Goal: Task Accomplishment & Management: Complete application form

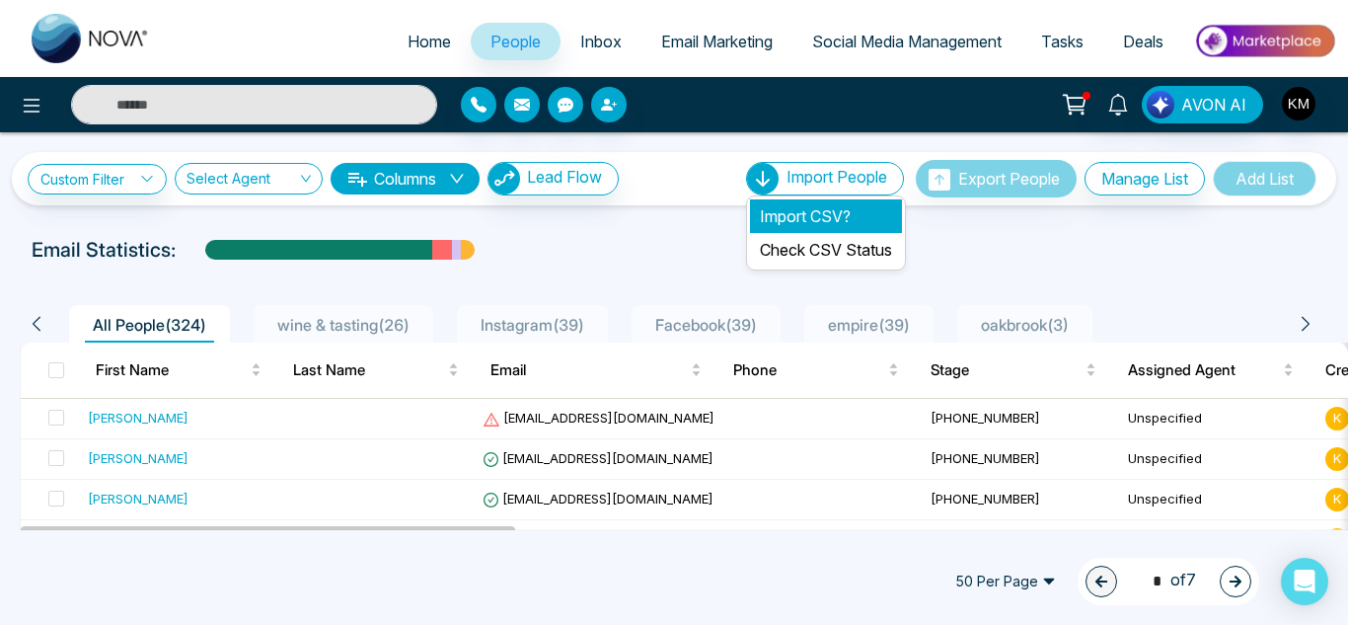
click at [844, 204] on li "Import CSV?" at bounding box center [826, 216] width 152 height 34
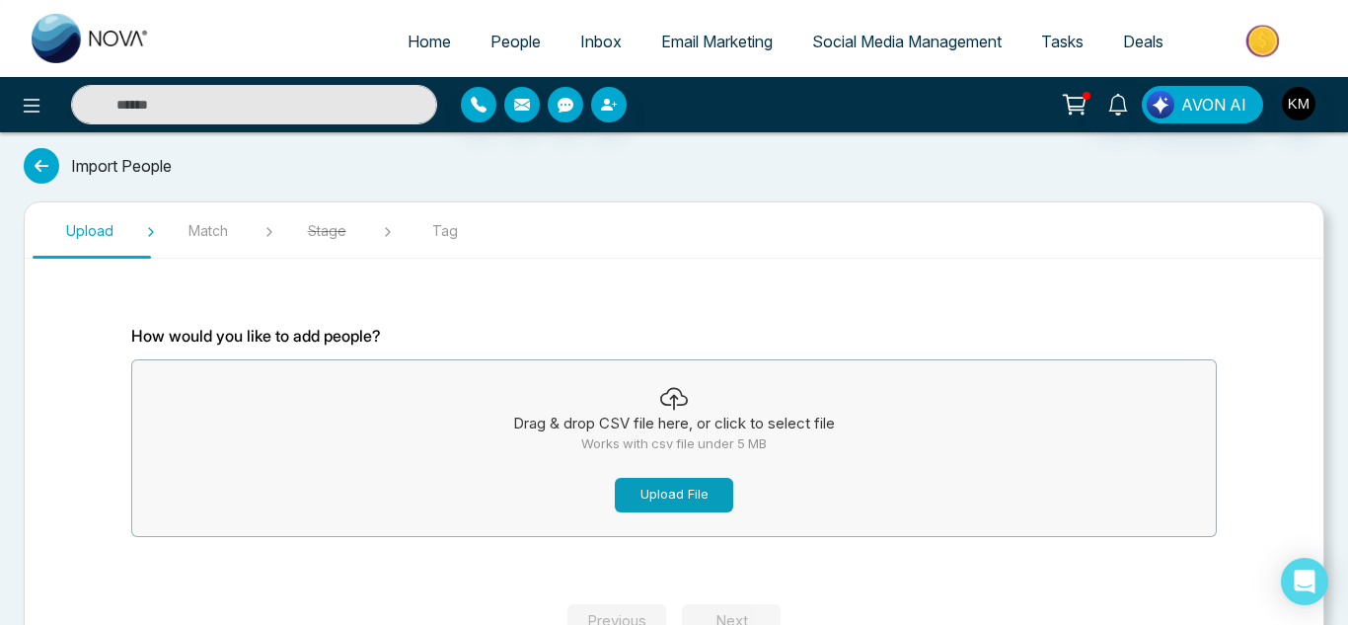
click at [702, 491] on button "Upload File" at bounding box center [674, 495] width 118 height 35
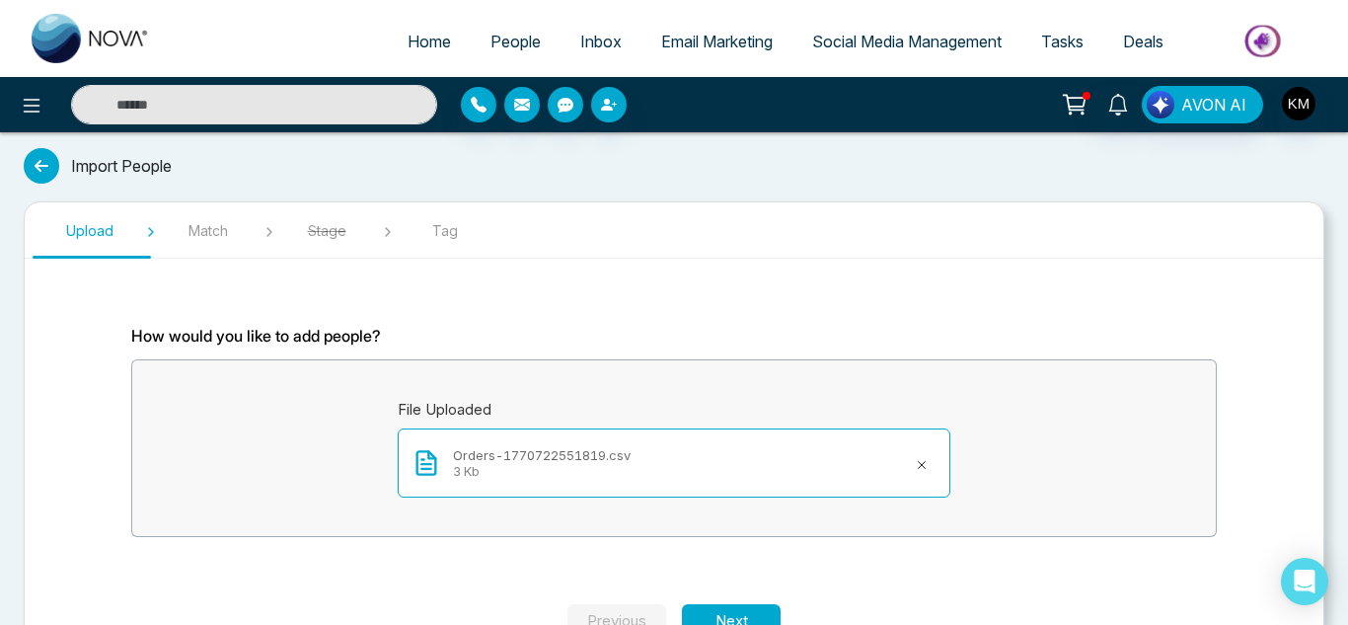
scroll to position [62, 0]
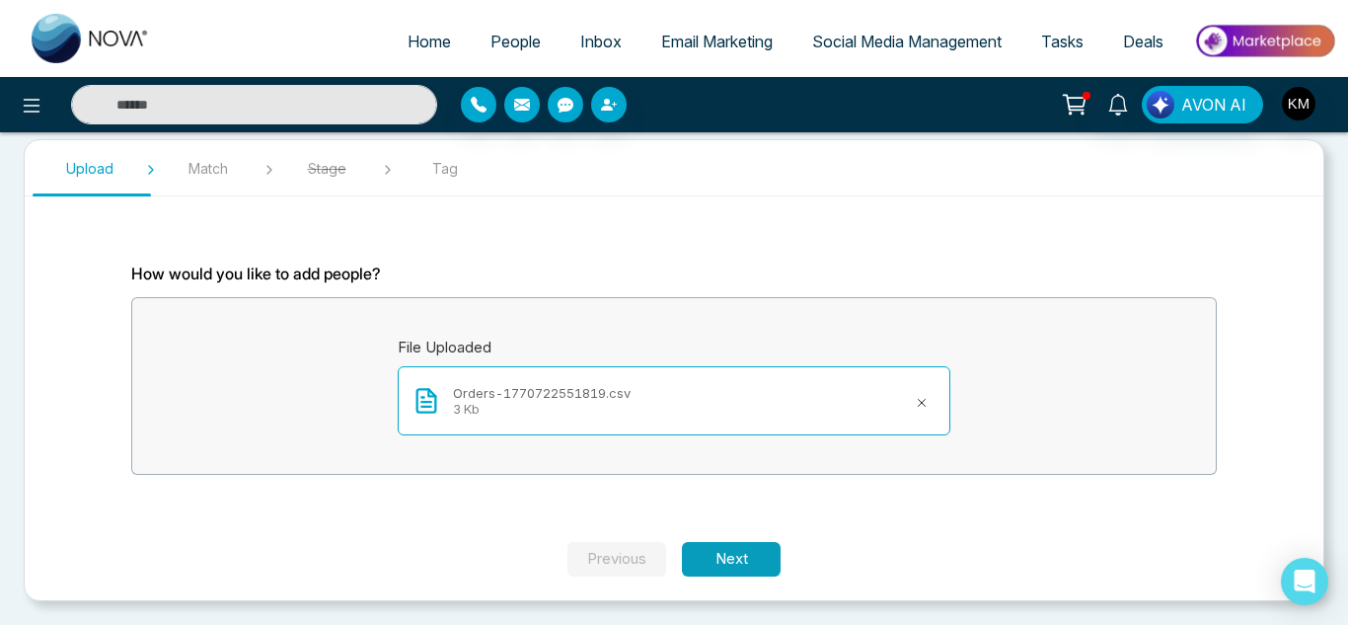
click at [764, 548] on button "Next" at bounding box center [731, 559] width 99 height 35
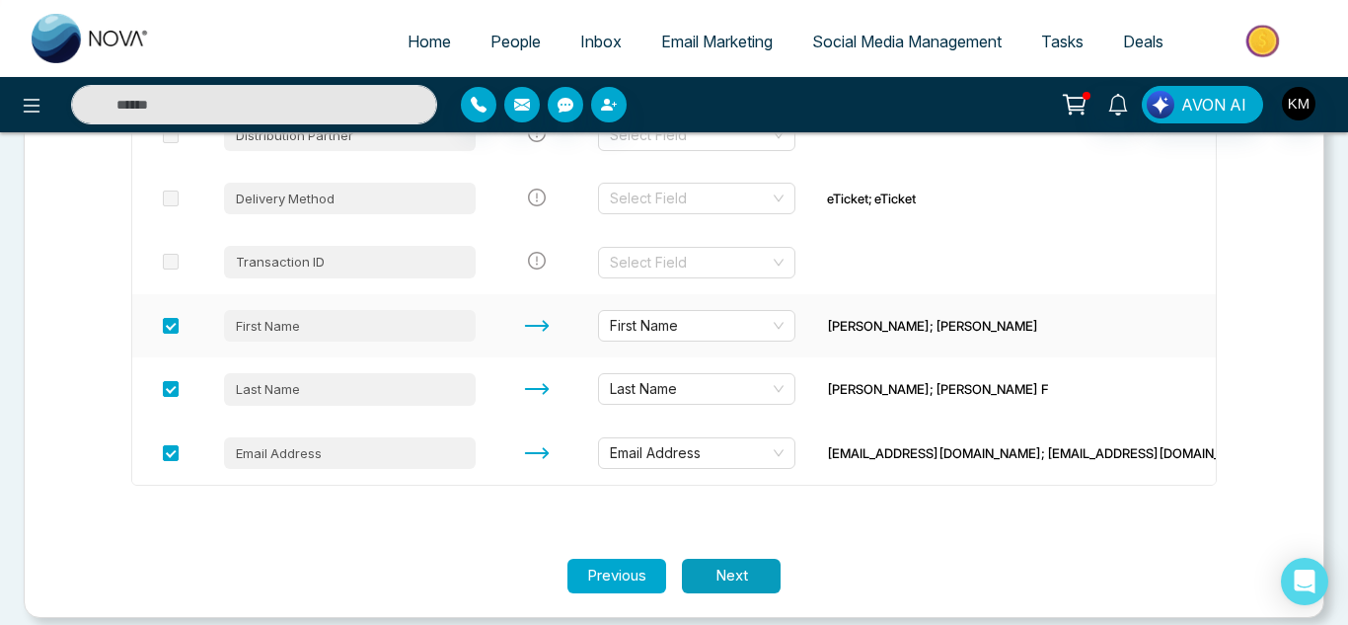
scroll to position [1146, 0]
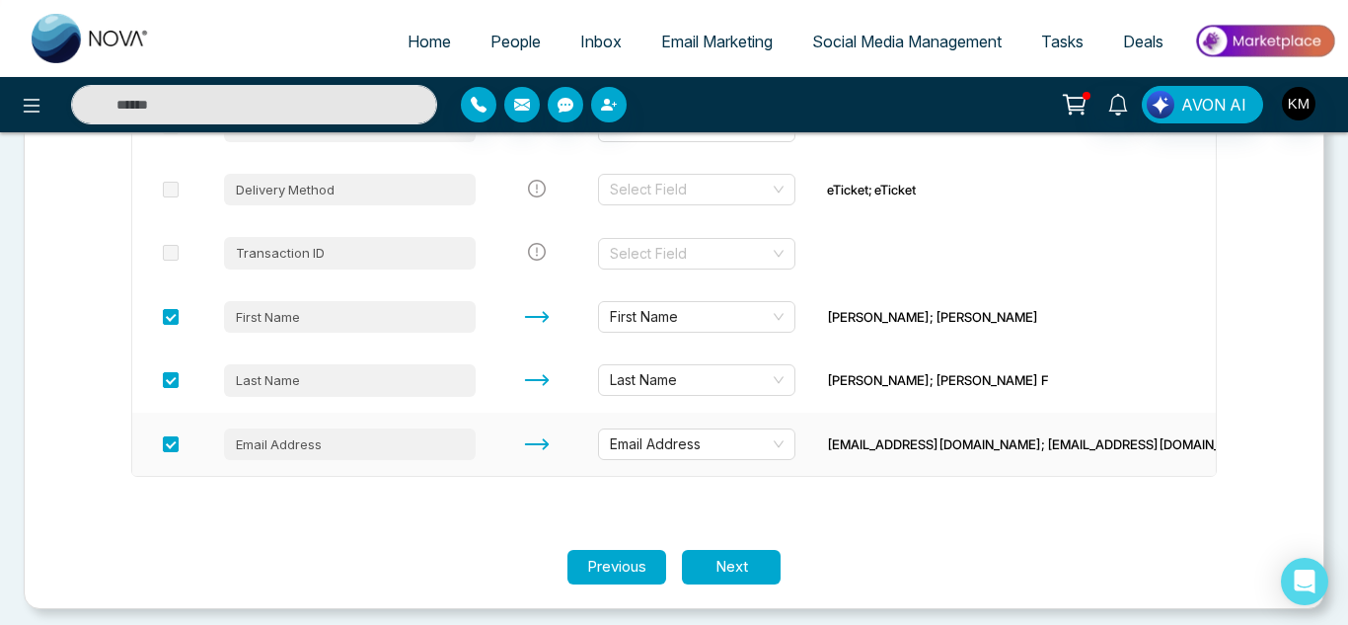
click at [808, 456] on td "Email Address" at bounding box center [696, 443] width 229 height 63
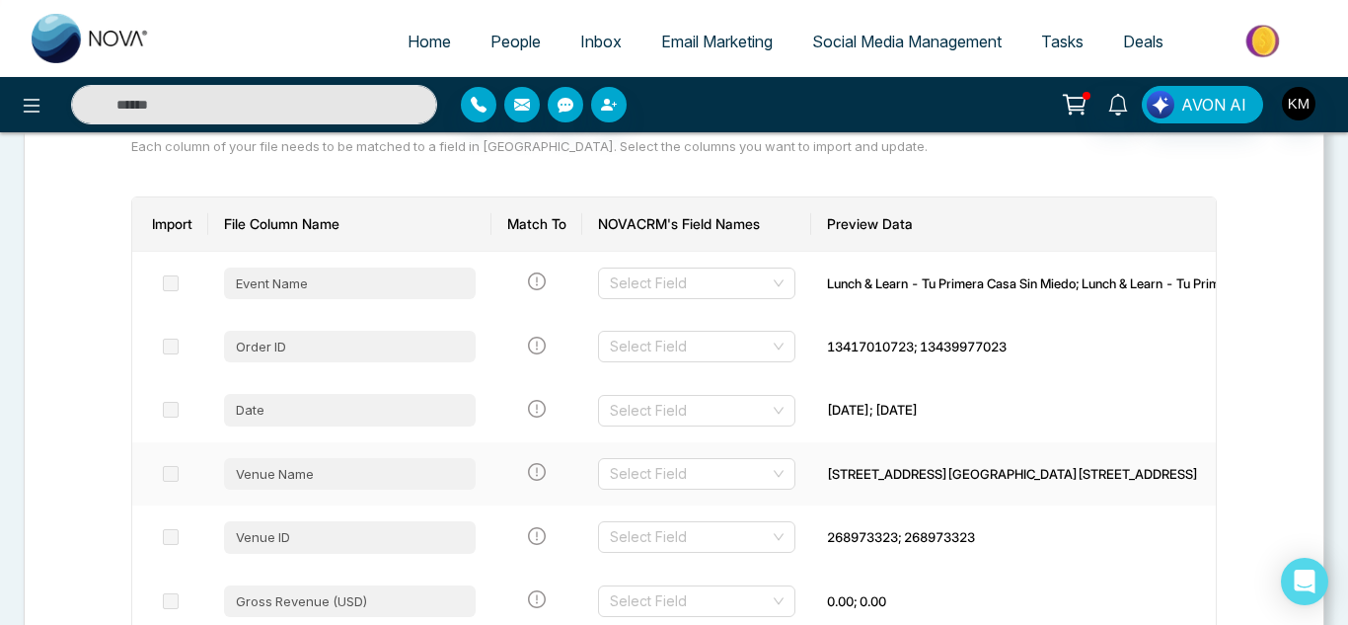
scroll to position [225, 0]
click at [764, 346] on input "search" at bounding box center [690, 348] width 160 height 30
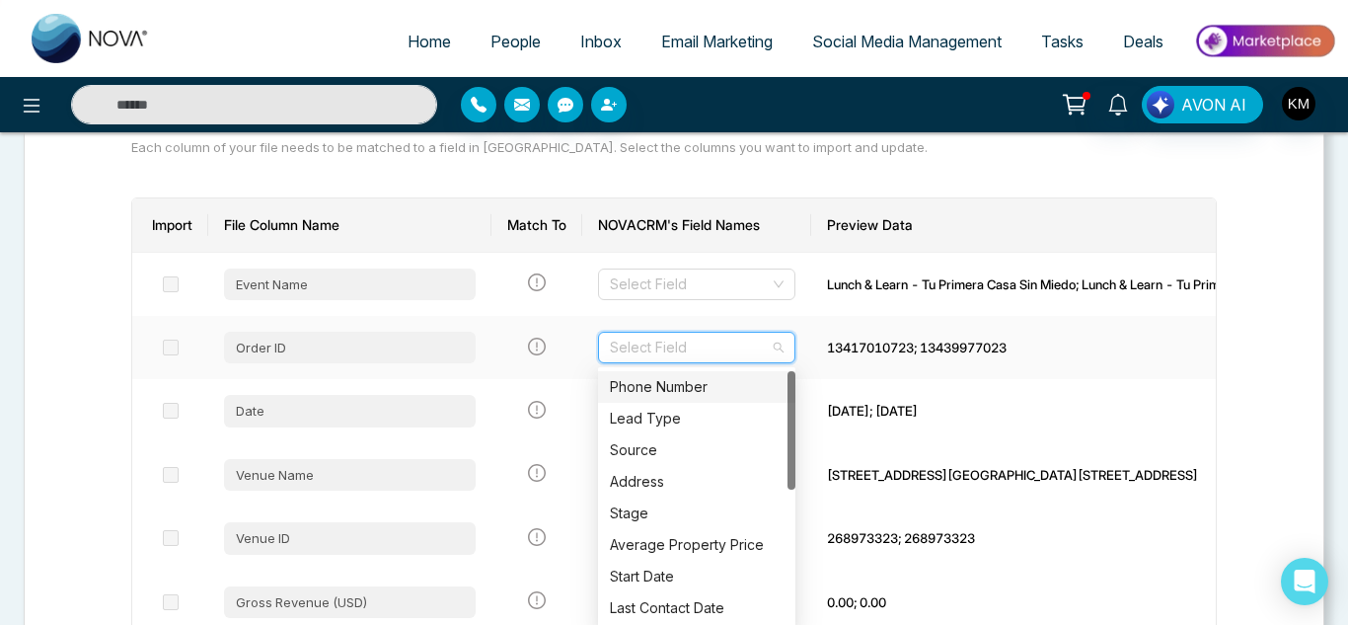
click at [756, 395] on div "Phone Number" at bounding box center [697, 387] width 174 height 22
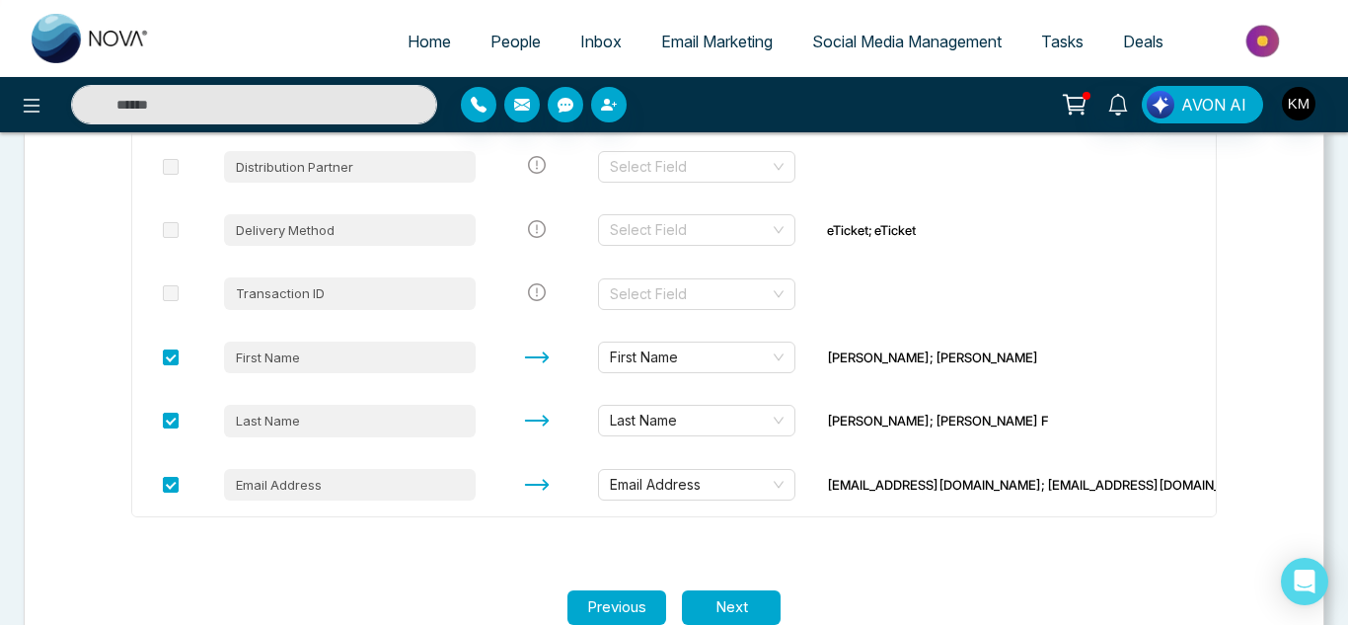
scroll to position [1154, 0]
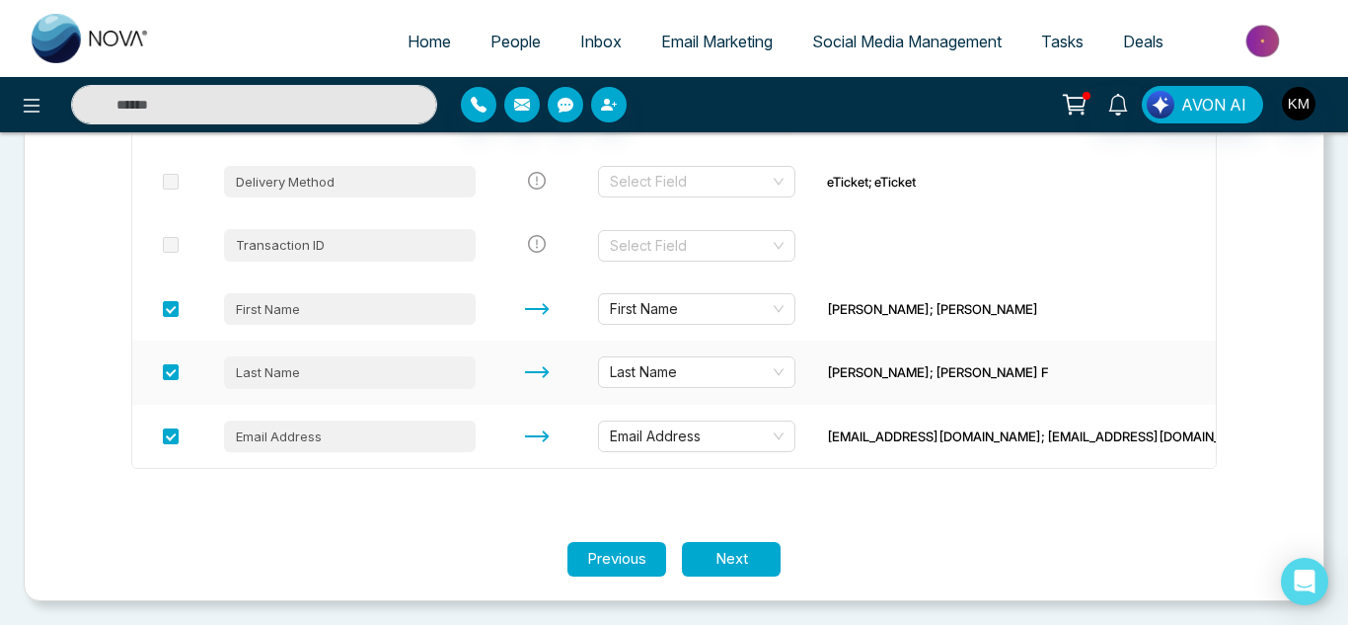
click at [756, 395] on td "Last Name" at bounding box center [696, 371] width 229 height 63
click at [730, 558] on button "Next" at bounding box center [731, 559] width 99 height 35
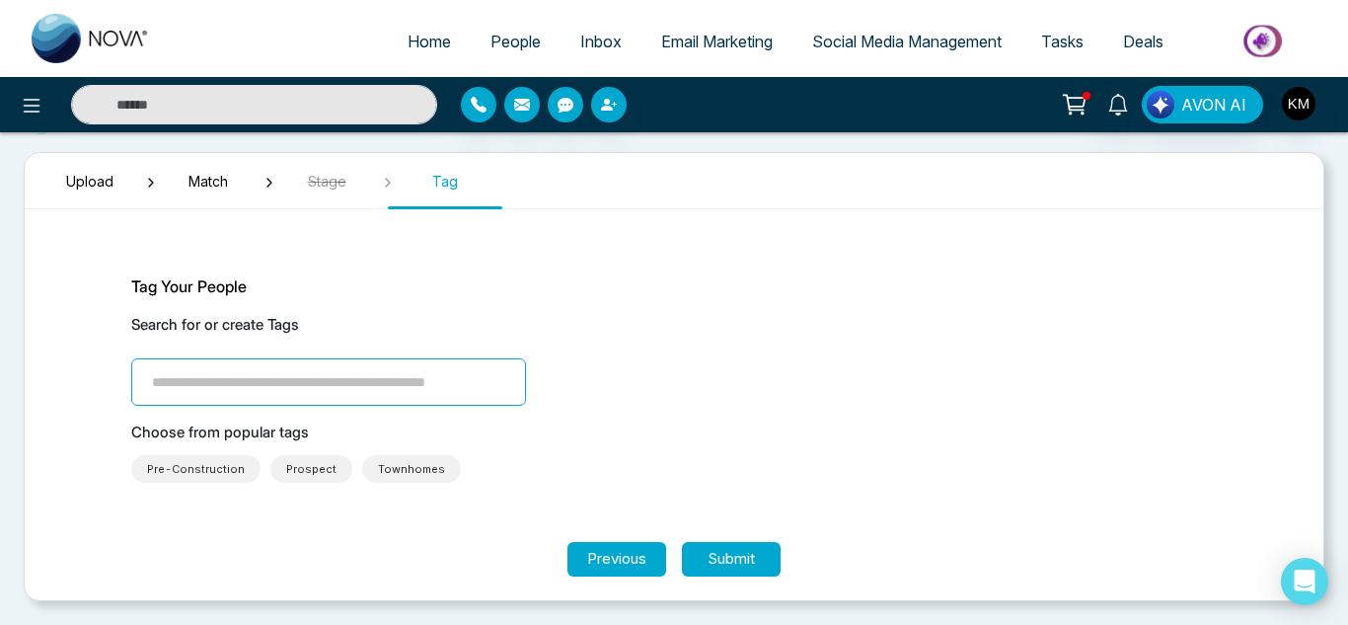
click at [293, 388] on input "search" at bounding box center [328, 381] width 395 height 47
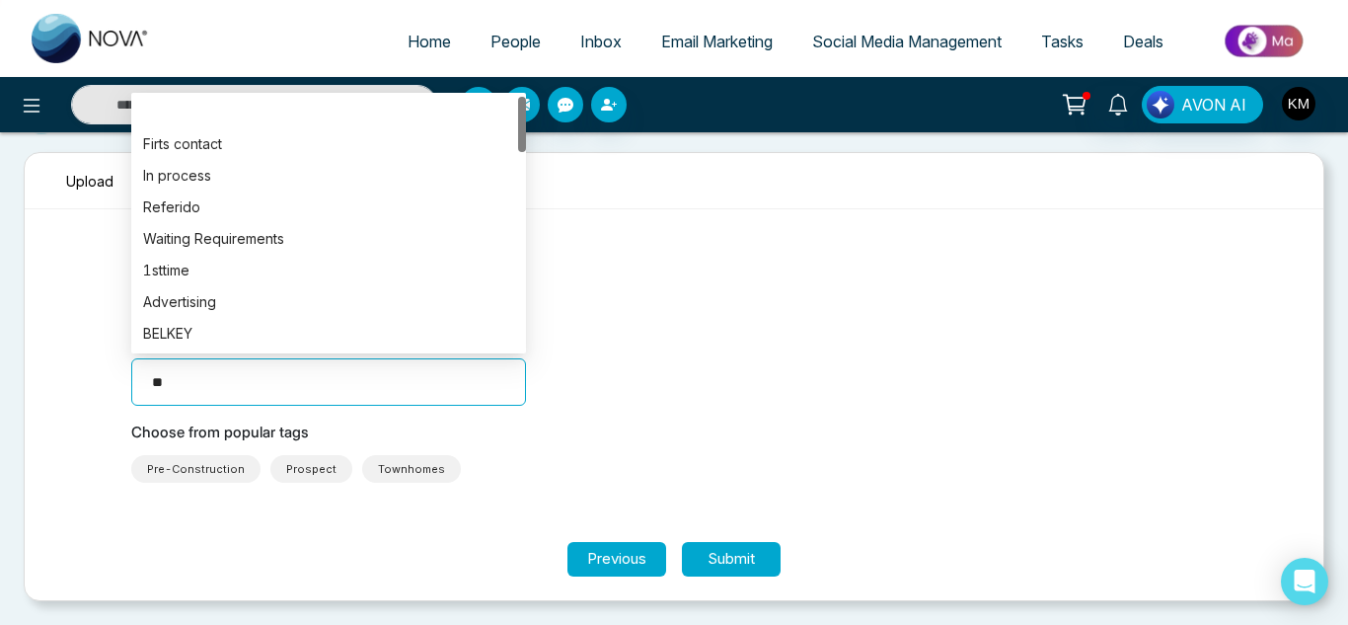
type input "*"
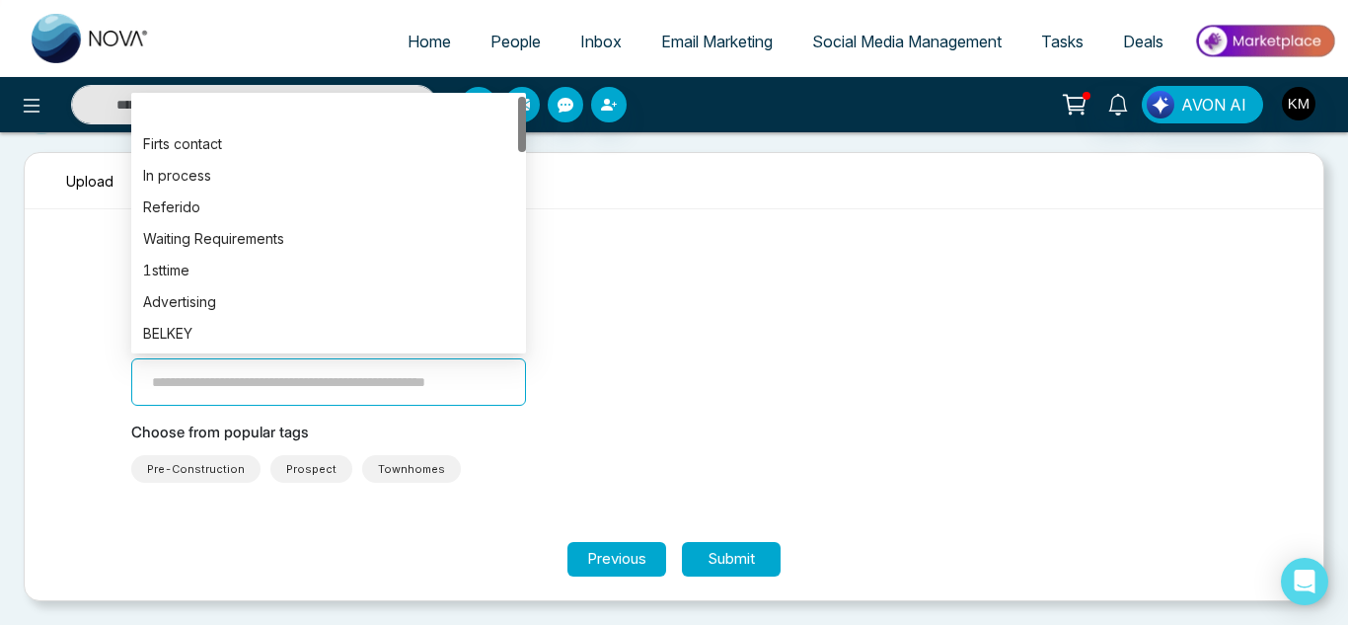
type input "*"
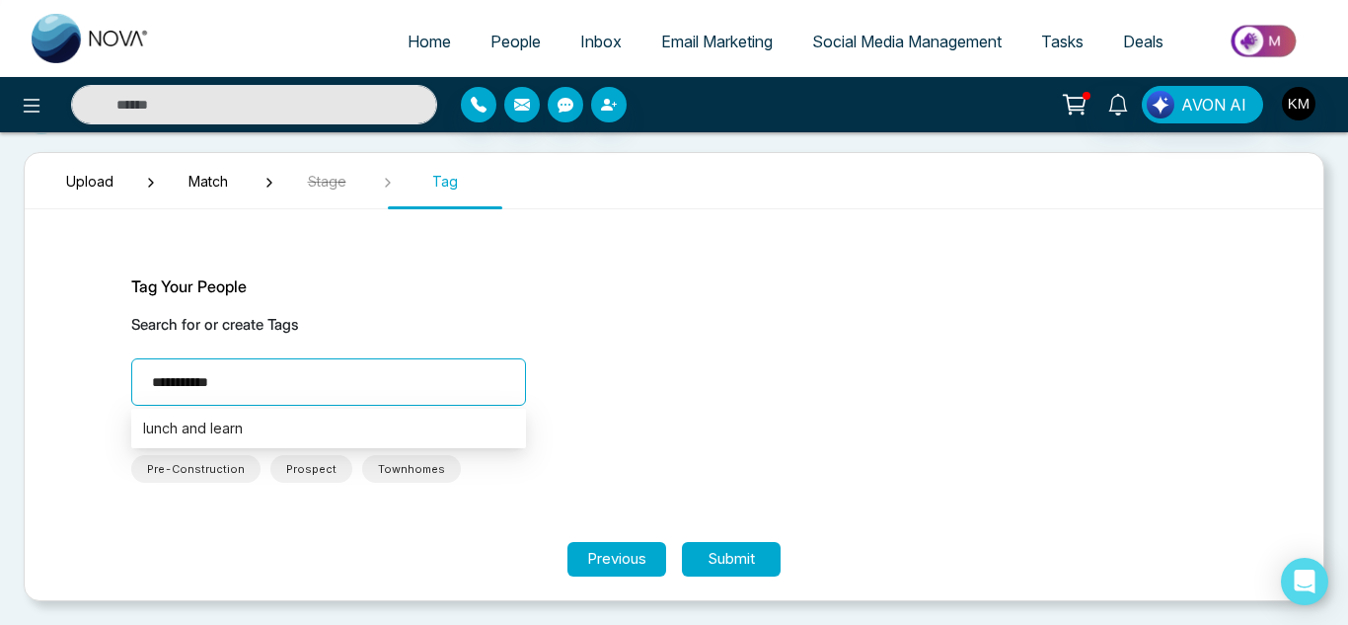
click at [202, 372] on input "**********" at bounding box center [328, 381] width 395 height 47
click at [193, 383] on input "**********" at bounding box center [328, 381] width 395 height 47
click at [283, 380] on input "**********" at bounding box center [328, 381] width 395 height 47
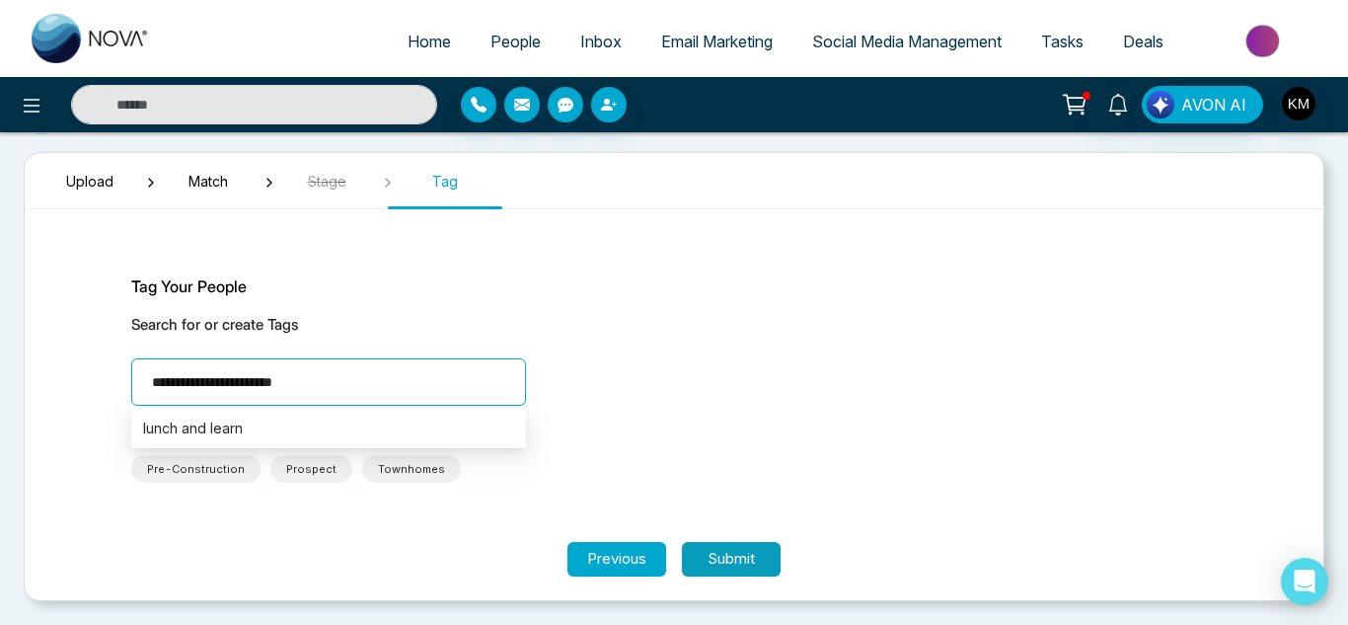
type input "**********"
click at [749, 555] on button "Submit" at bounding box center [731, 559] width 99 height 35
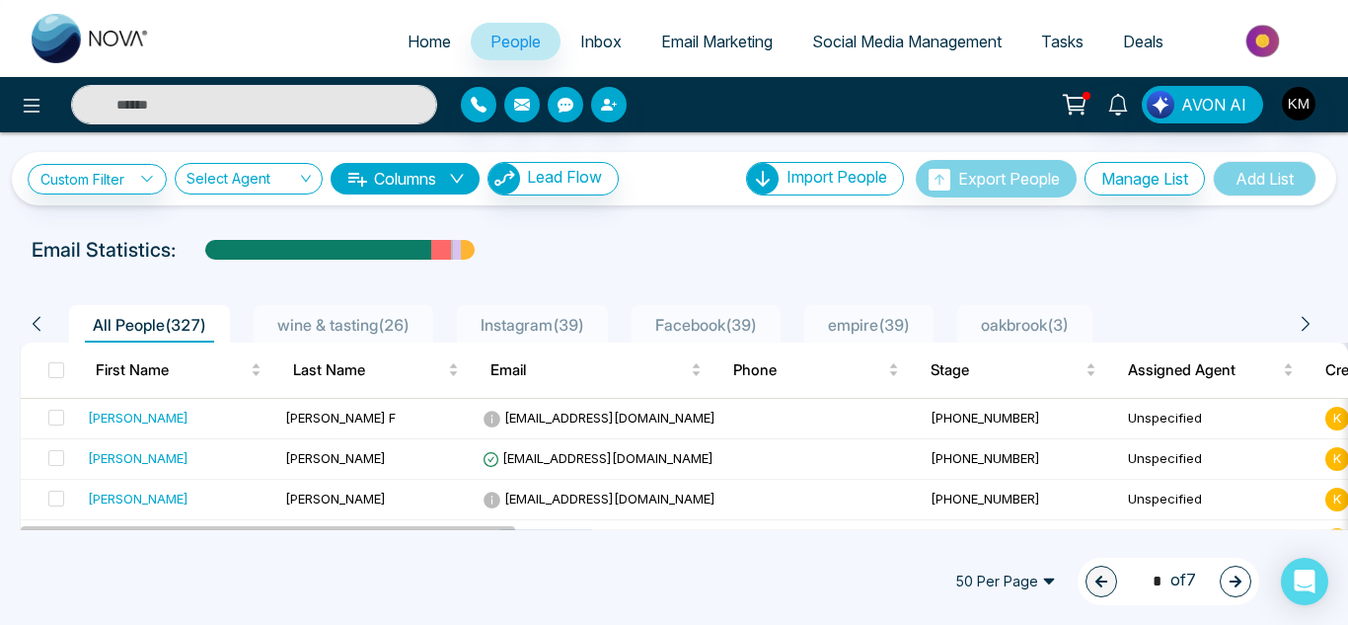
drag, startPoint x: 414, startPoint y: 531, endPoint x: 588, endPoint y: 536, distance: 173.7
click at [588, 536] on div "Home People Inbox Email Marketing Social Media Management Tasks Deals AVON AI C…" at bounding box center [674, 312] width 1348 height 625
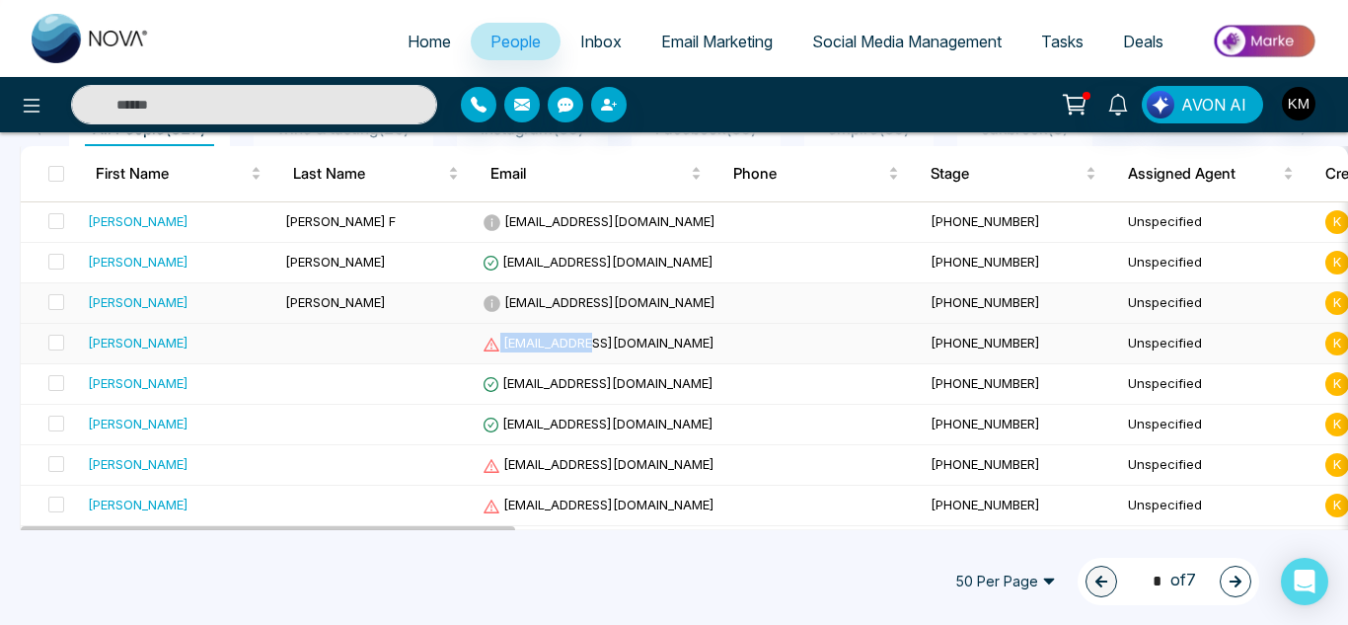
scroll to position [195, 0]
